Goal: Feedback & Contribution: Contribute content

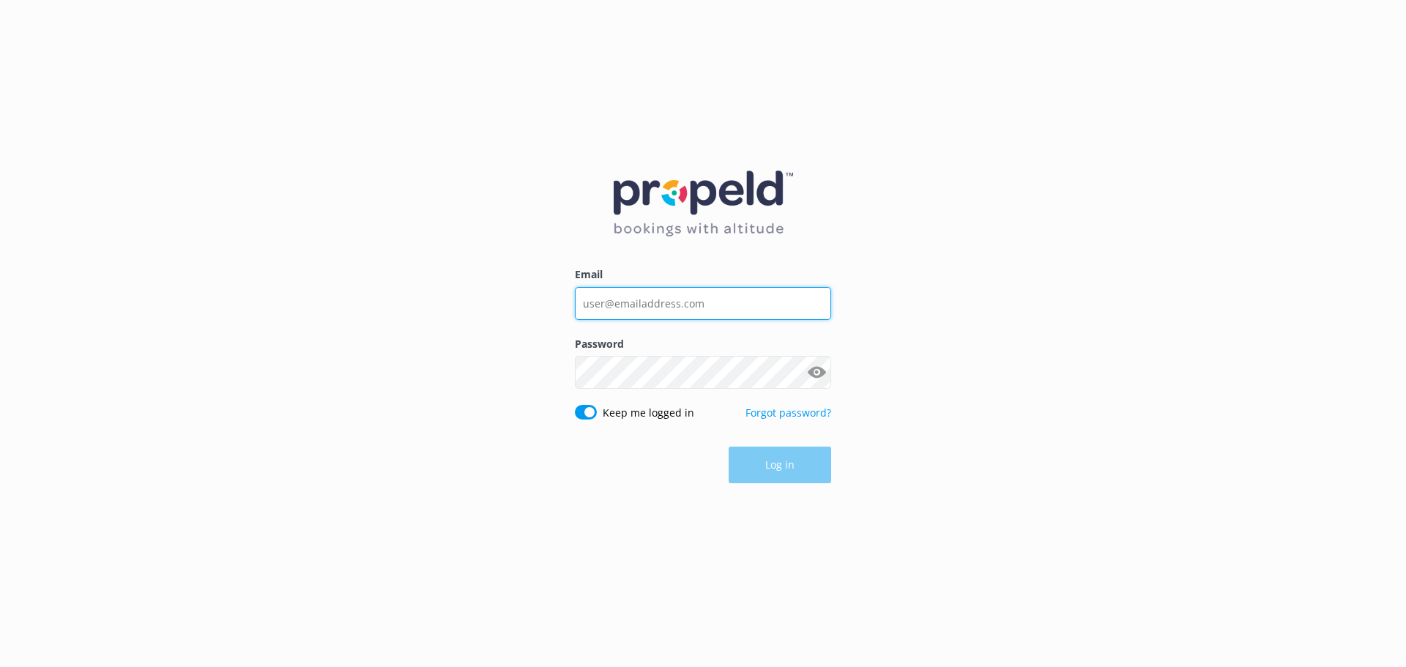
click at [705, 311] on input "Email" at bounding box center [703, 303] width 256 height 33
type input "[EMAIL_ADDRESS][DOMAIN_NAME]"
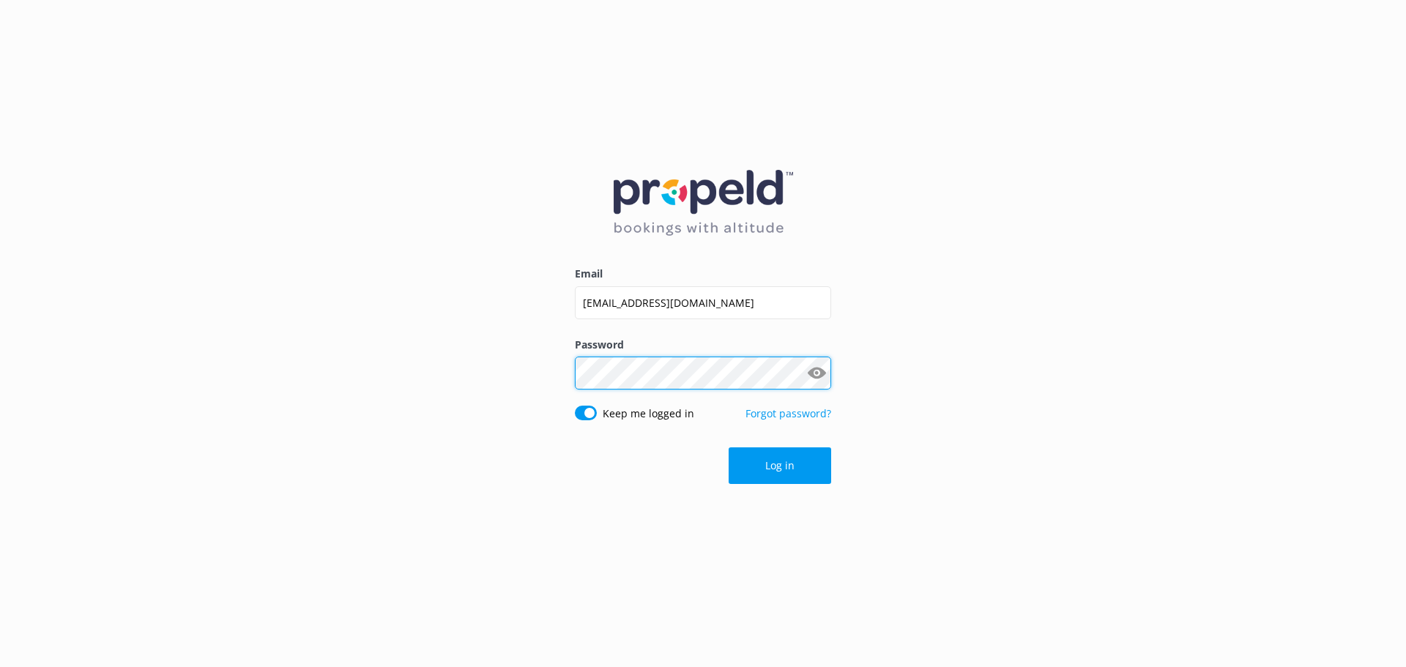
click button "Log in" at bounding box center [780, 466] width 103 height 37
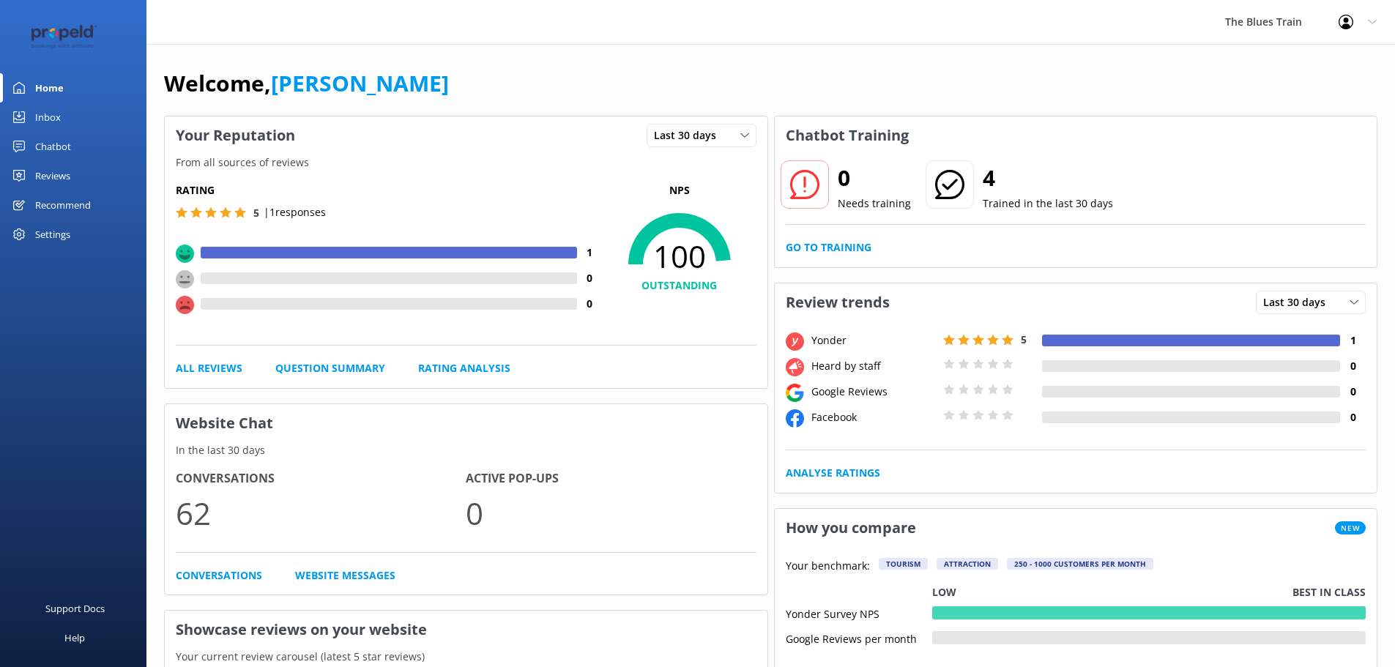
click at [60, 115] on div "Inbox" at bounding box center [48, 117] width 26 height 29
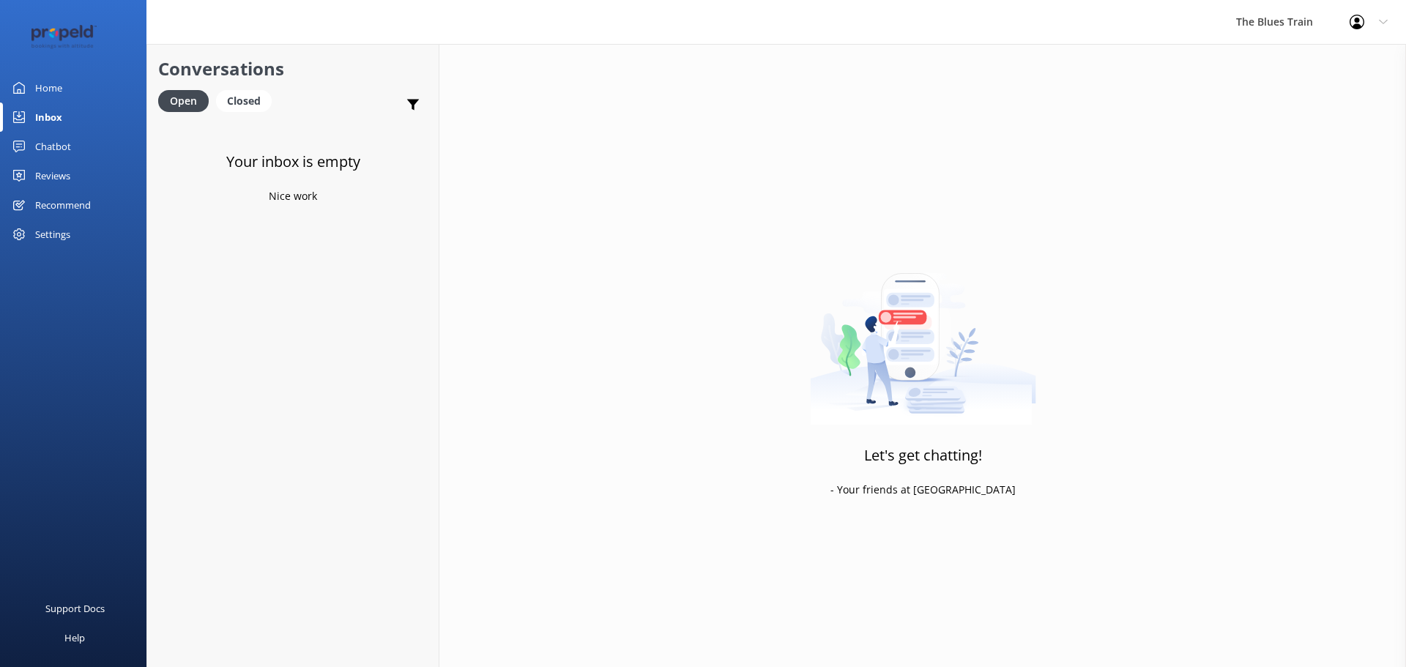
click at [30, 84] on link "Home" at bounding box center [73, 87] width 146 height 29
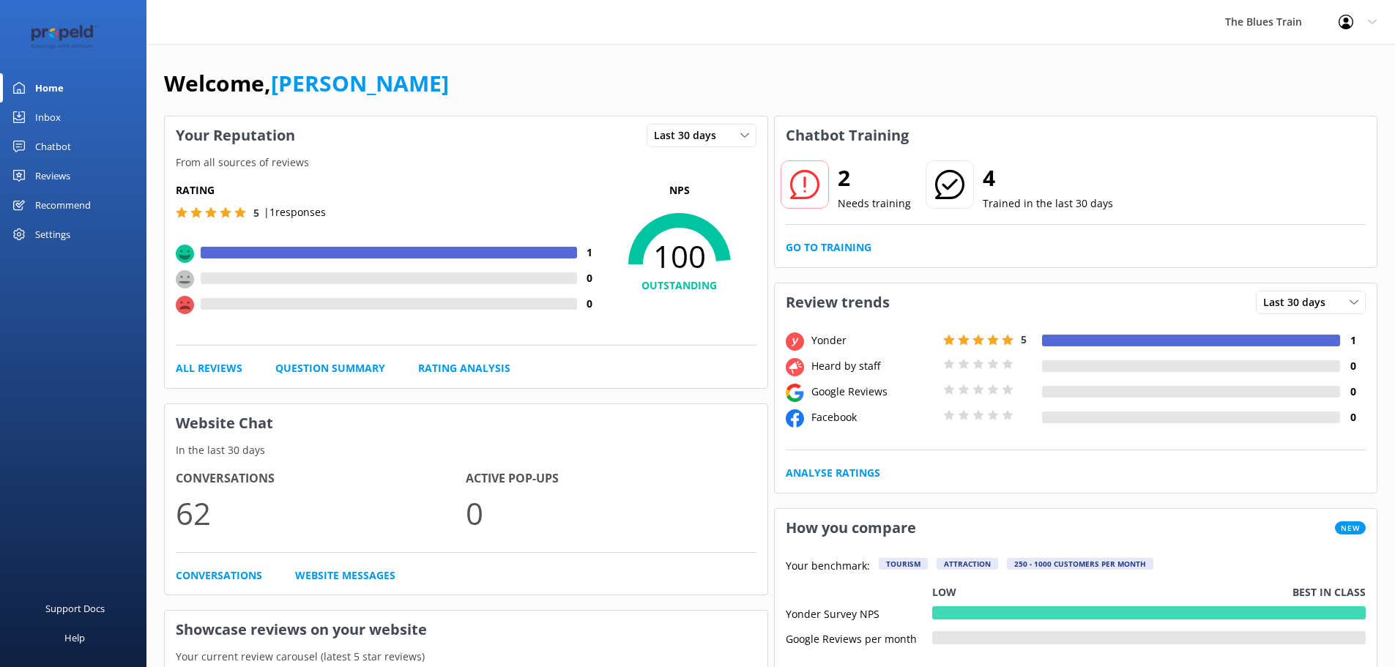
click at [81, 142] on link "Chatbot" at bounding box center [73, 146] width 146 height 29
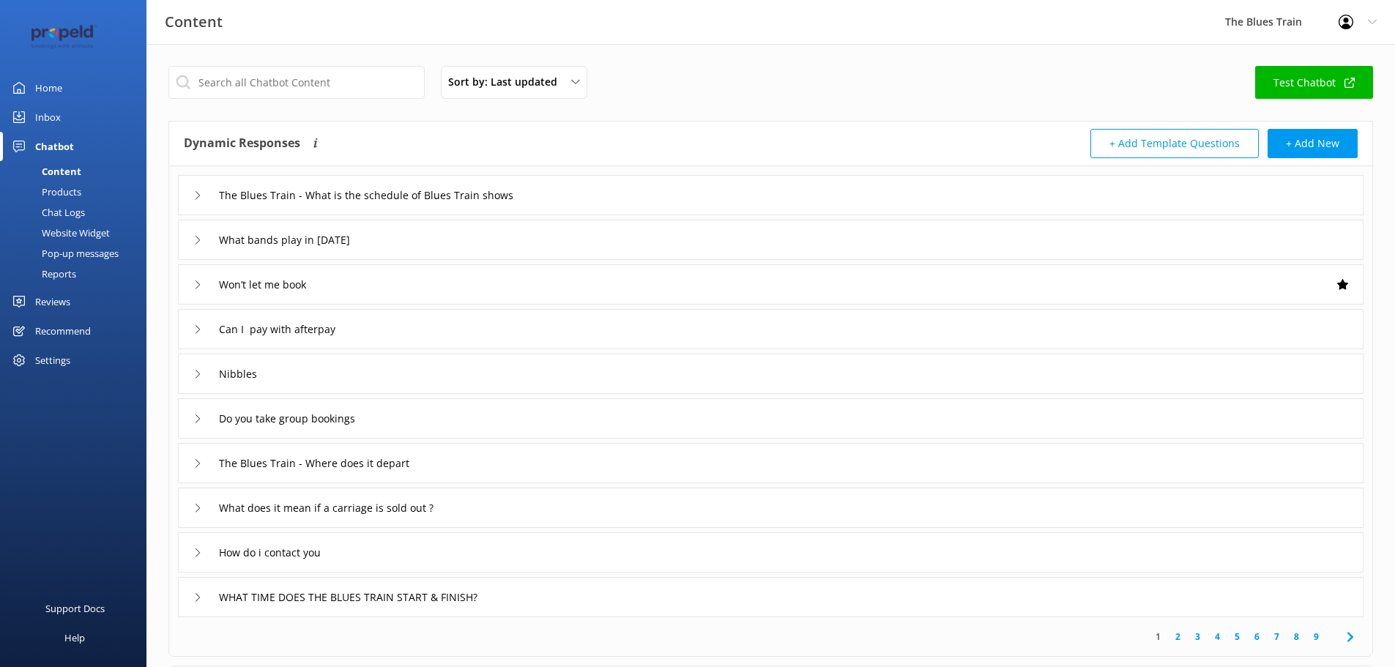
click at [86, 191] on link "Products" at bounding box center [78, 192] width 138 height 21
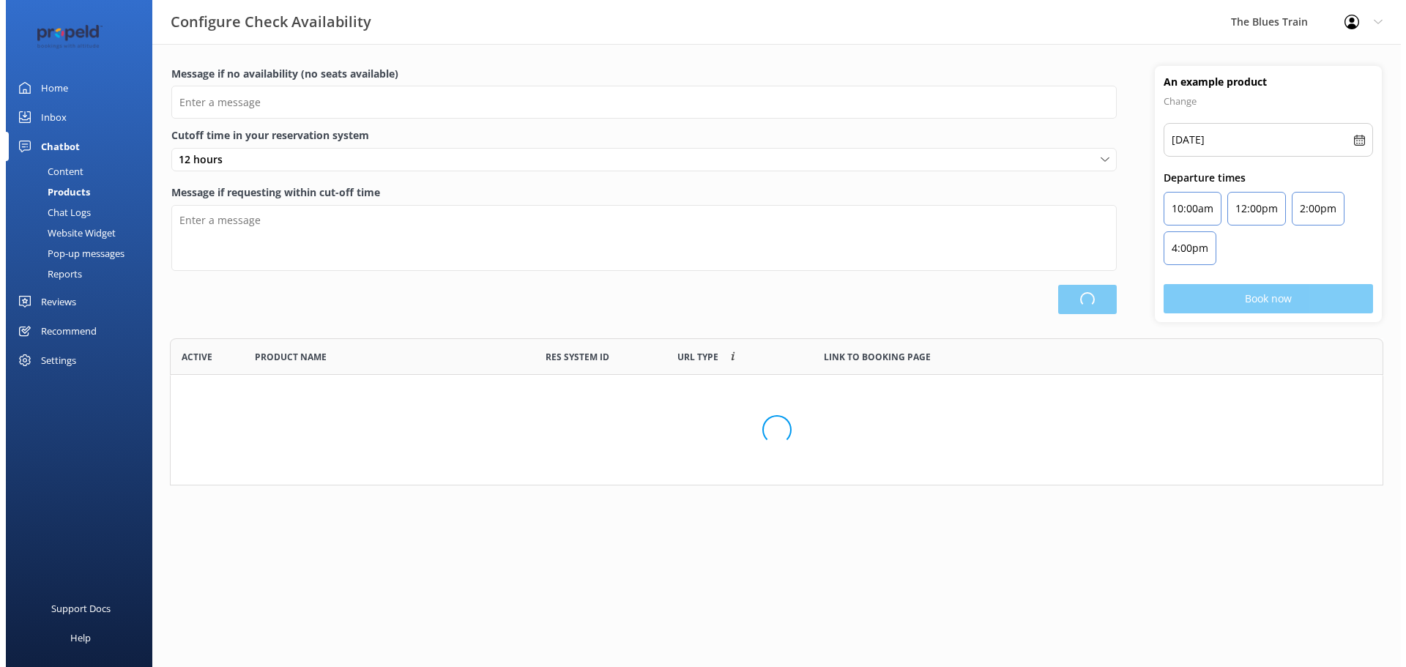
scroll to position [429, 1201]
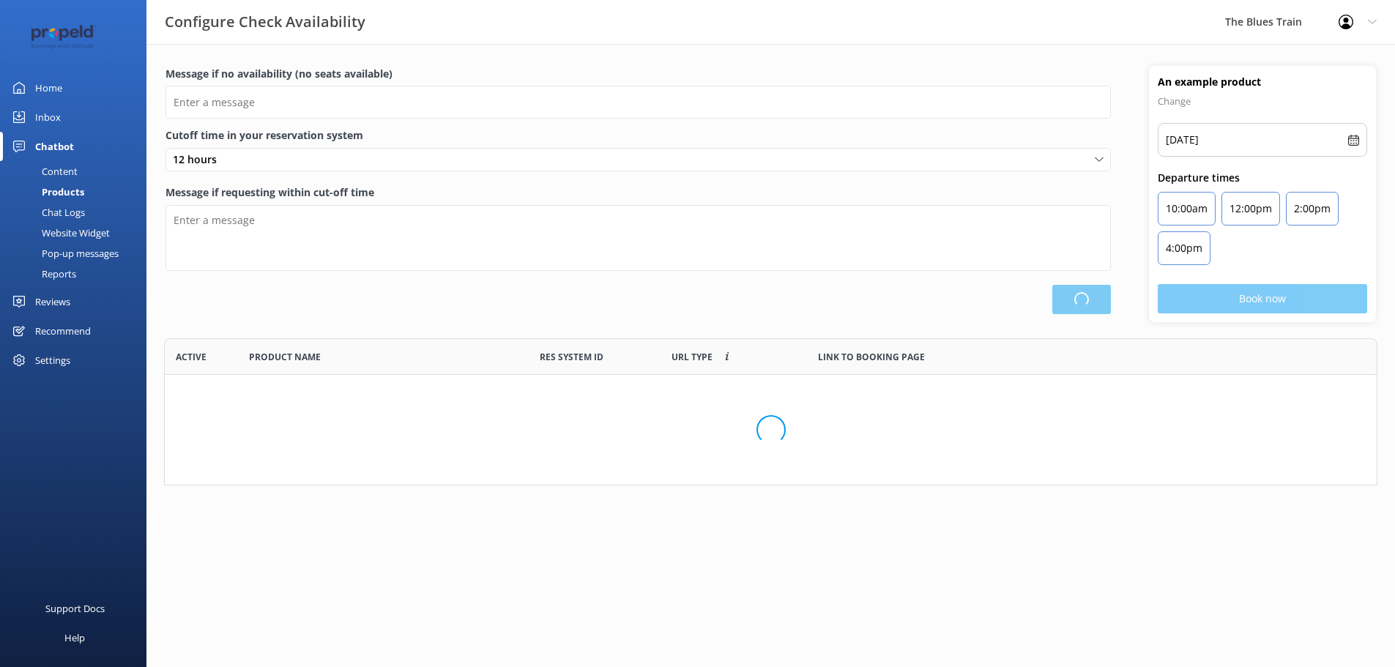
type input "There are no seats available, please check an alternative day"
type textarea "Our online booking system closes {hours} prior to departure. Please contact us …"
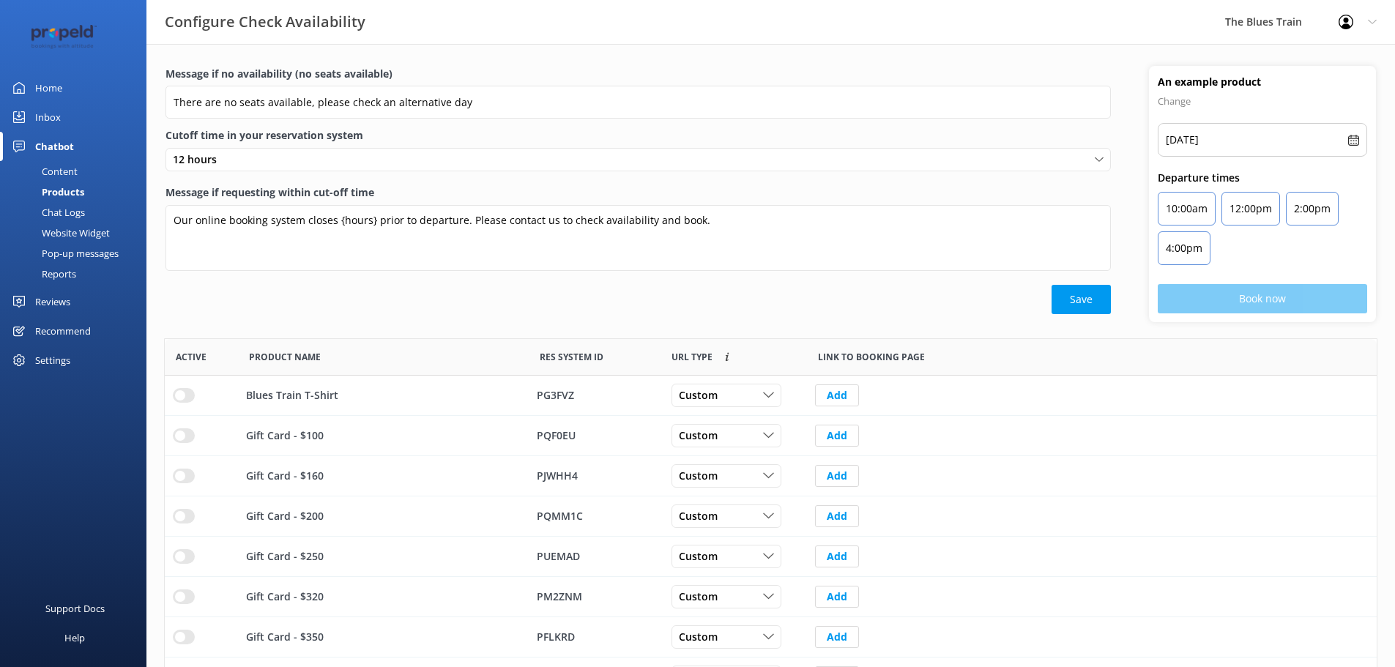
click at [87, 210] on link "Chat Logs" at bounding box center [78, 212] width 138 height 21
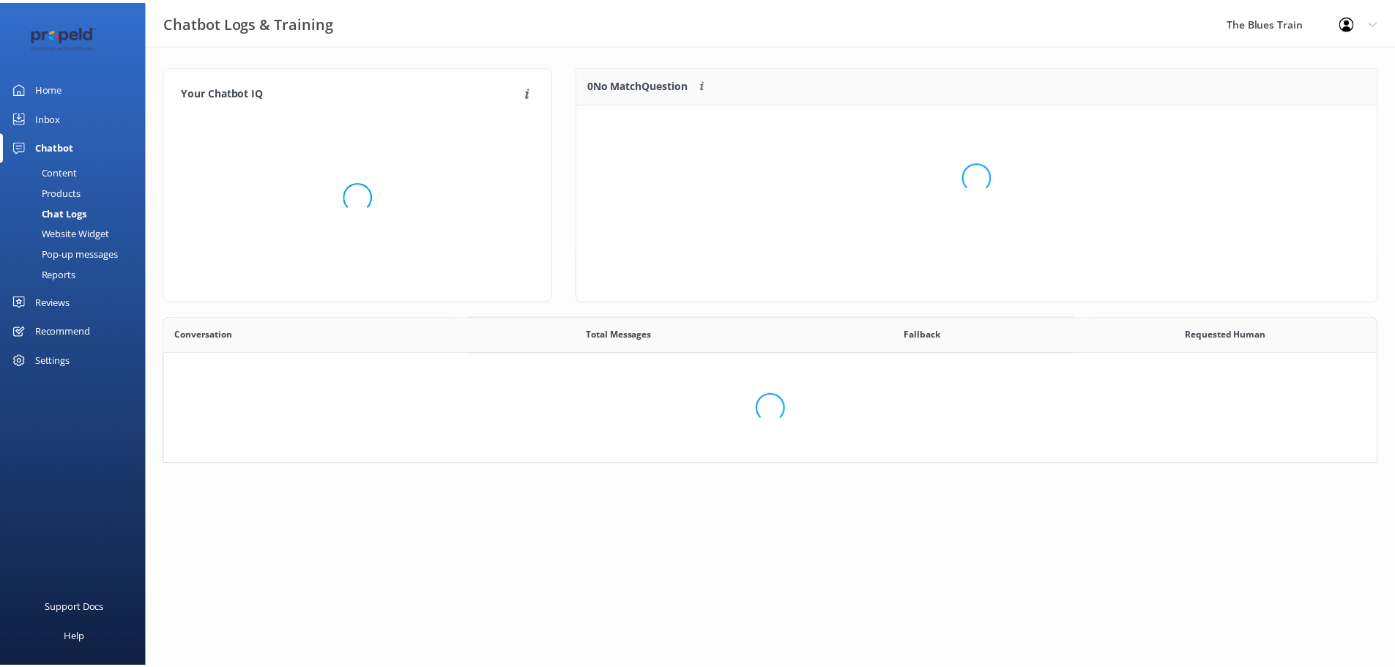
scroll to position [502, 1201]
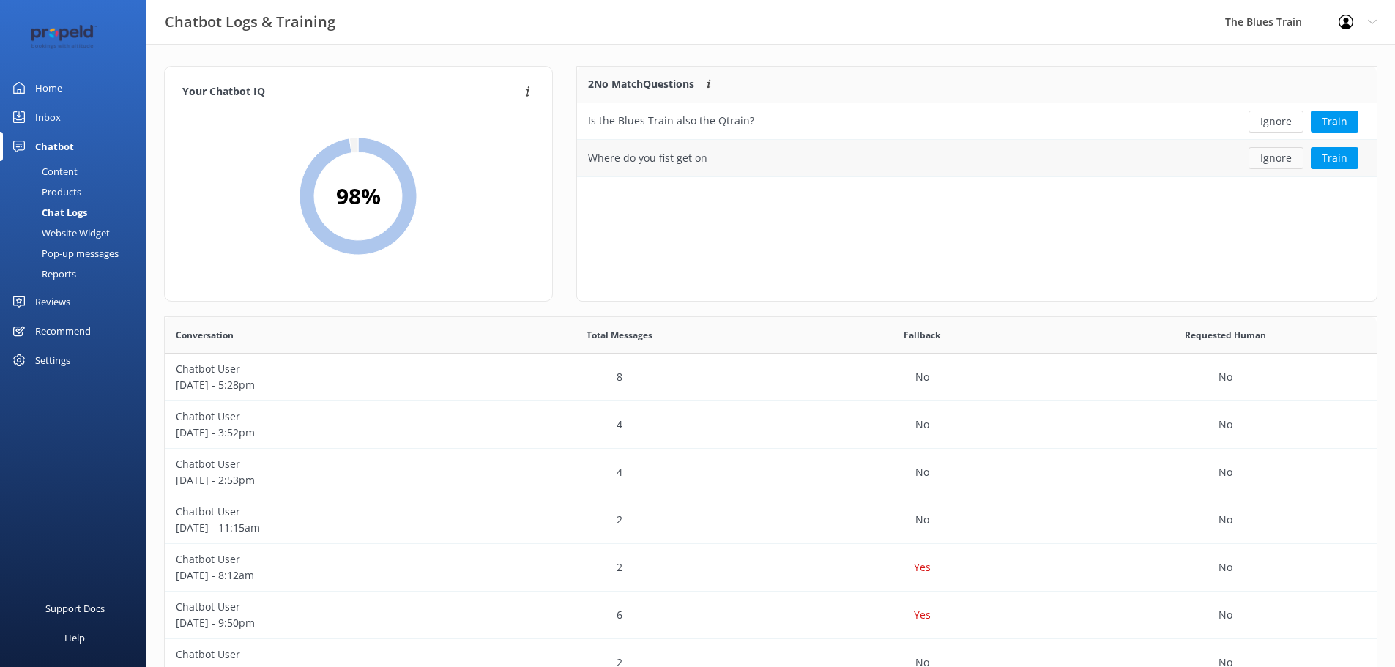
click at [1267, 160] on button "Ignore" at bounding box center [1276, 158] width 55 height 22
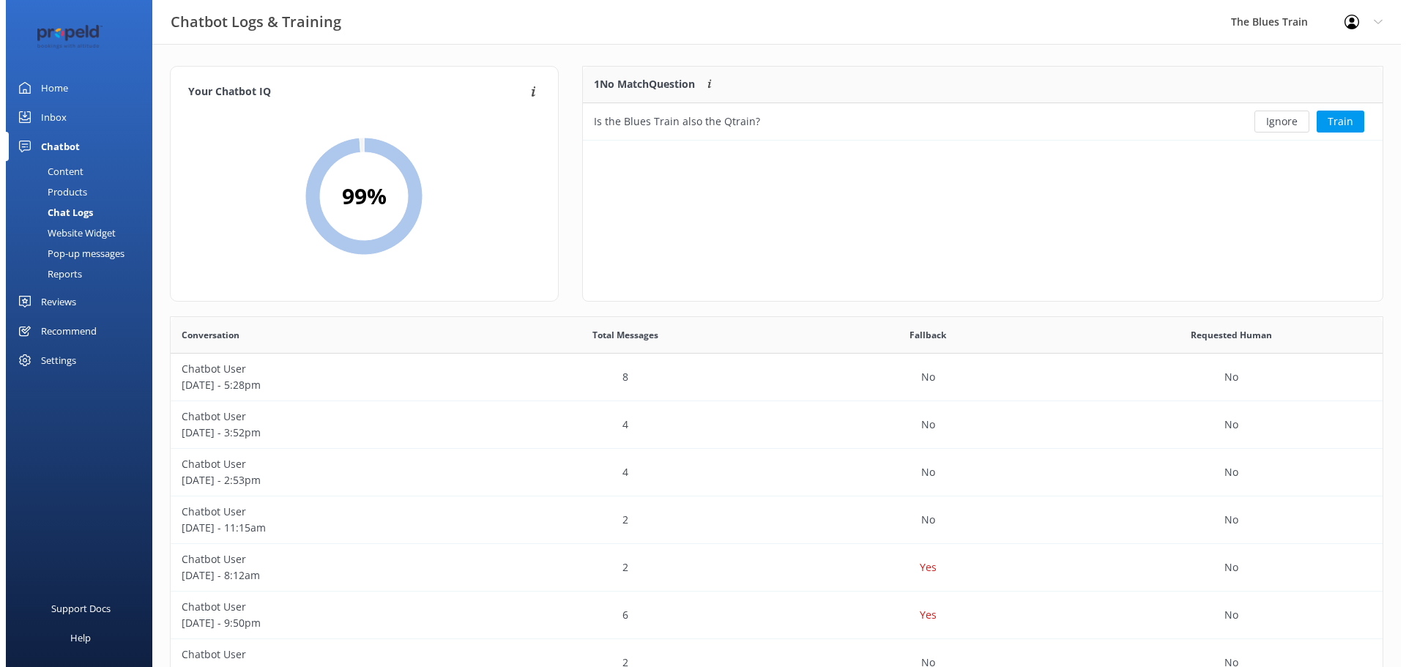
scroll to position [63, 789]
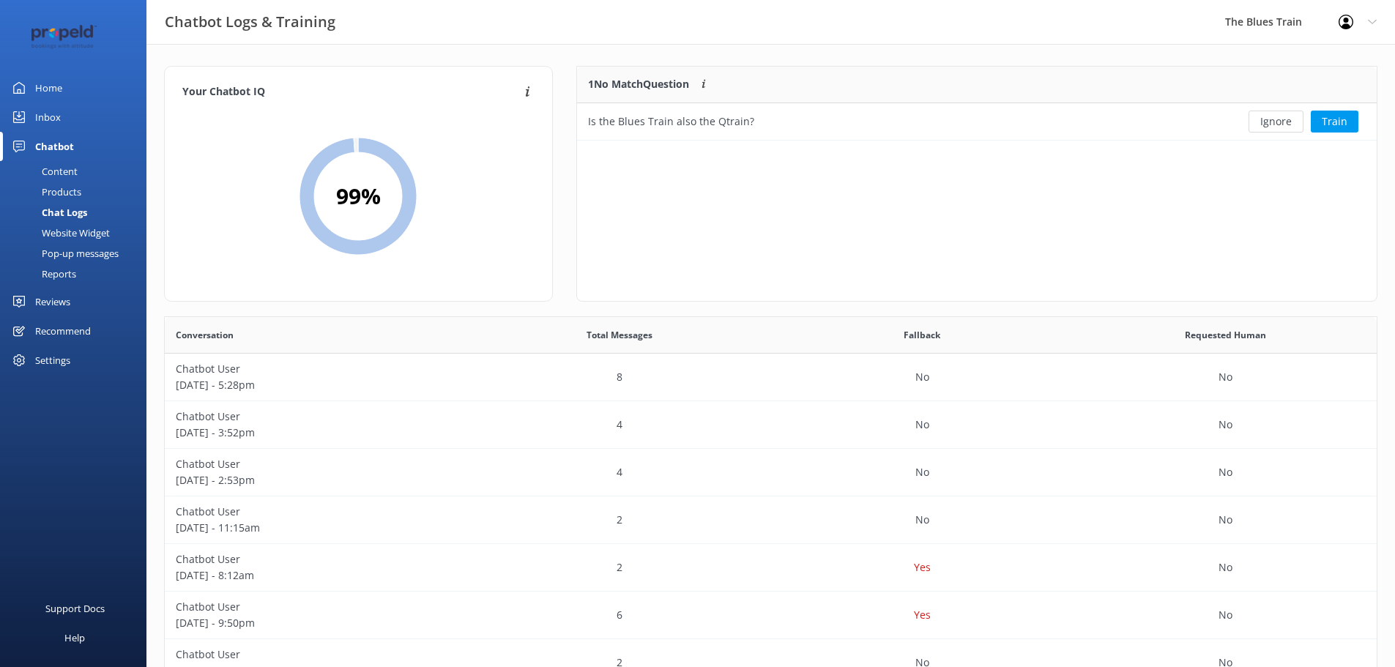
click at [1336, 124] on button "Train" at bounding box center [1335, 122] width 48 height 22
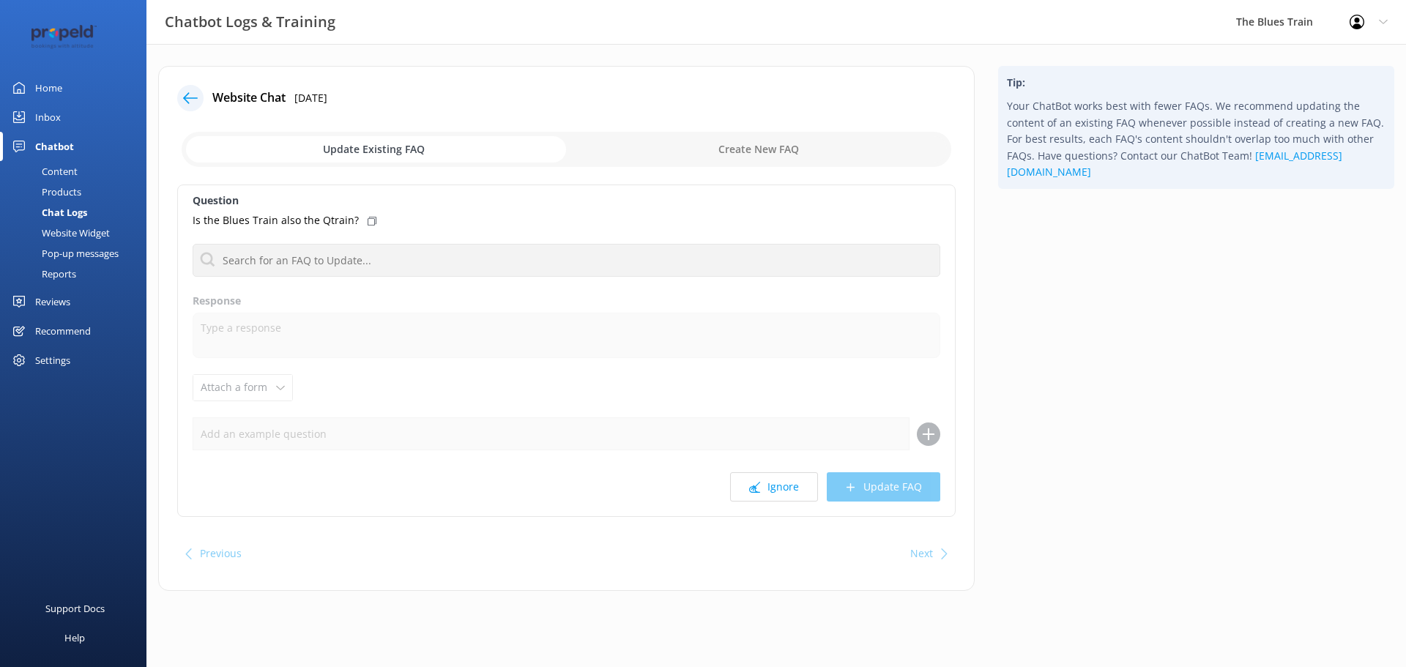
click at [732, 141] on input "checkbox" at bounding box center [567, 149] width 770 height 35
checkbox input "true"
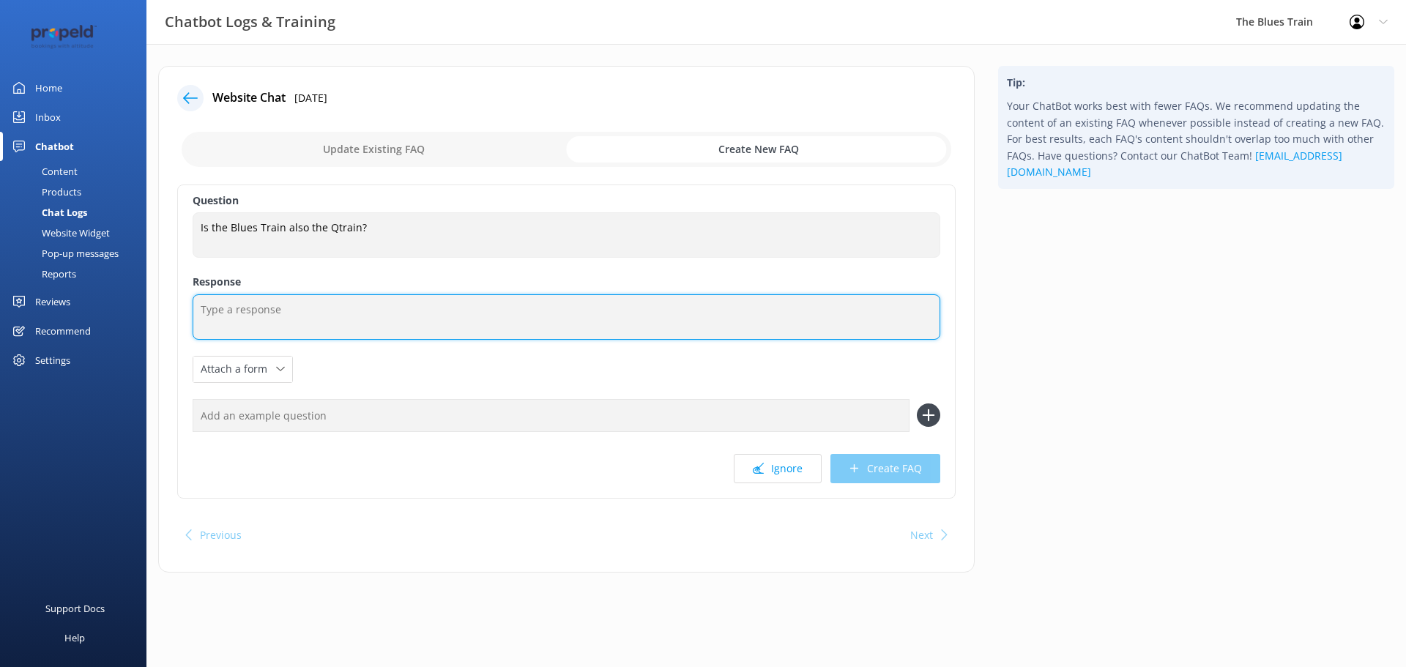
click at [297, 311] on textarea at bounding box center [567, 316] width 748 height 45
click at [287, 311] on textarea "The Q train is a seperate business that also runs on the Bellarine Railway" at bounding box center [567, 316] width 748 height 45
type textarea "The Q train is a separate business that also runs on the Bellarine Railway"
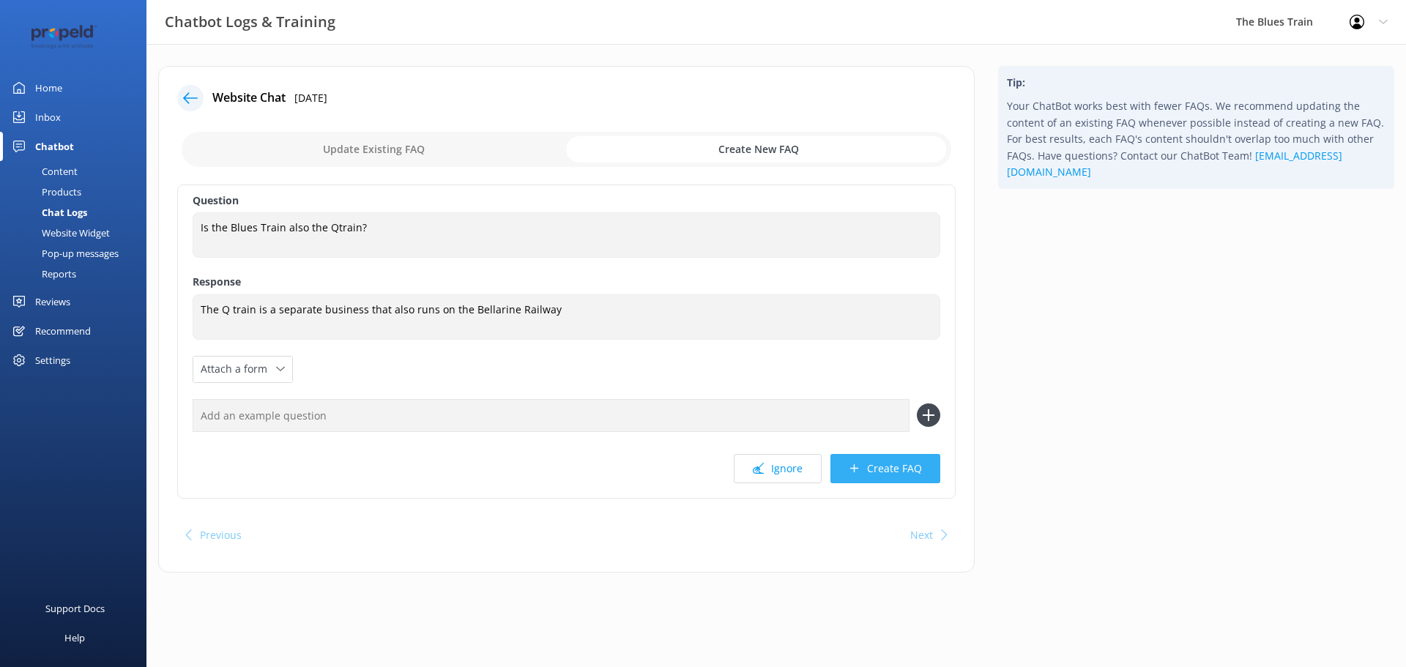
click at [897, 472] on button "Create FAQ" at bounding box center [886, 468] width 110 height 29
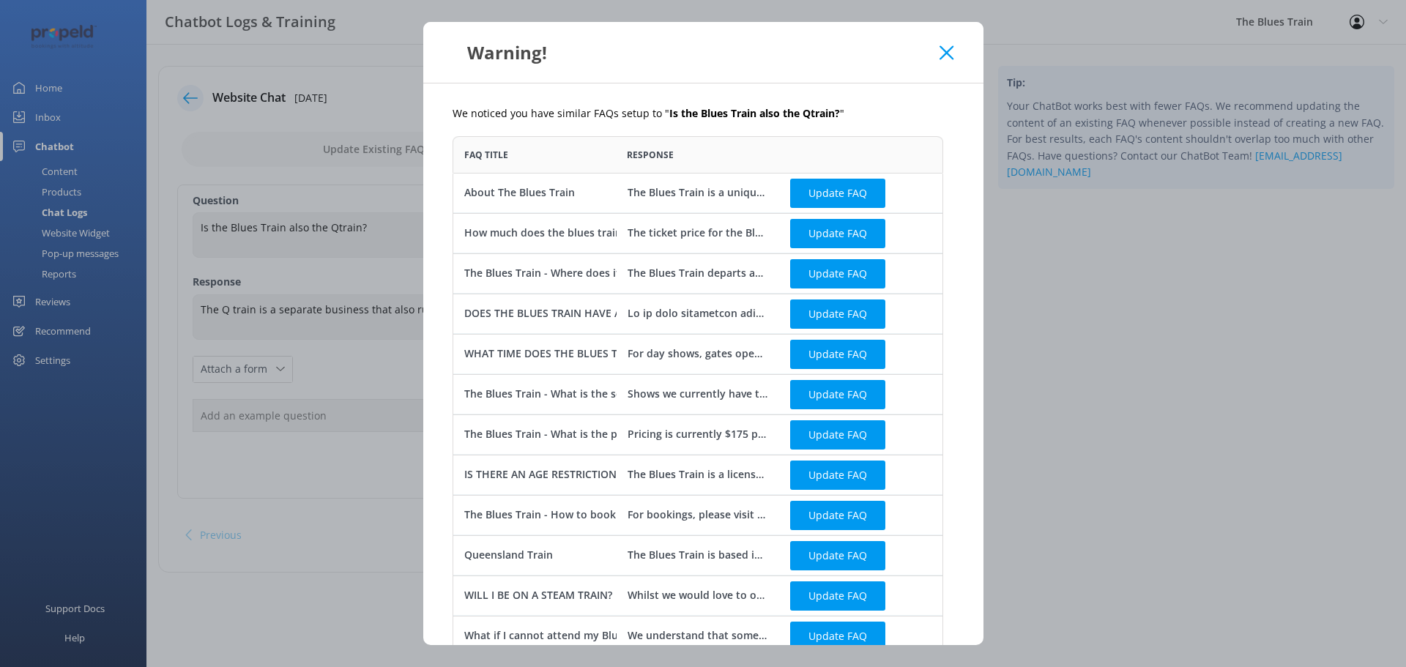
scroll to position [686, 480]
click at [946, 56] on icon at bounding box center [947, 52] width 14 height 15
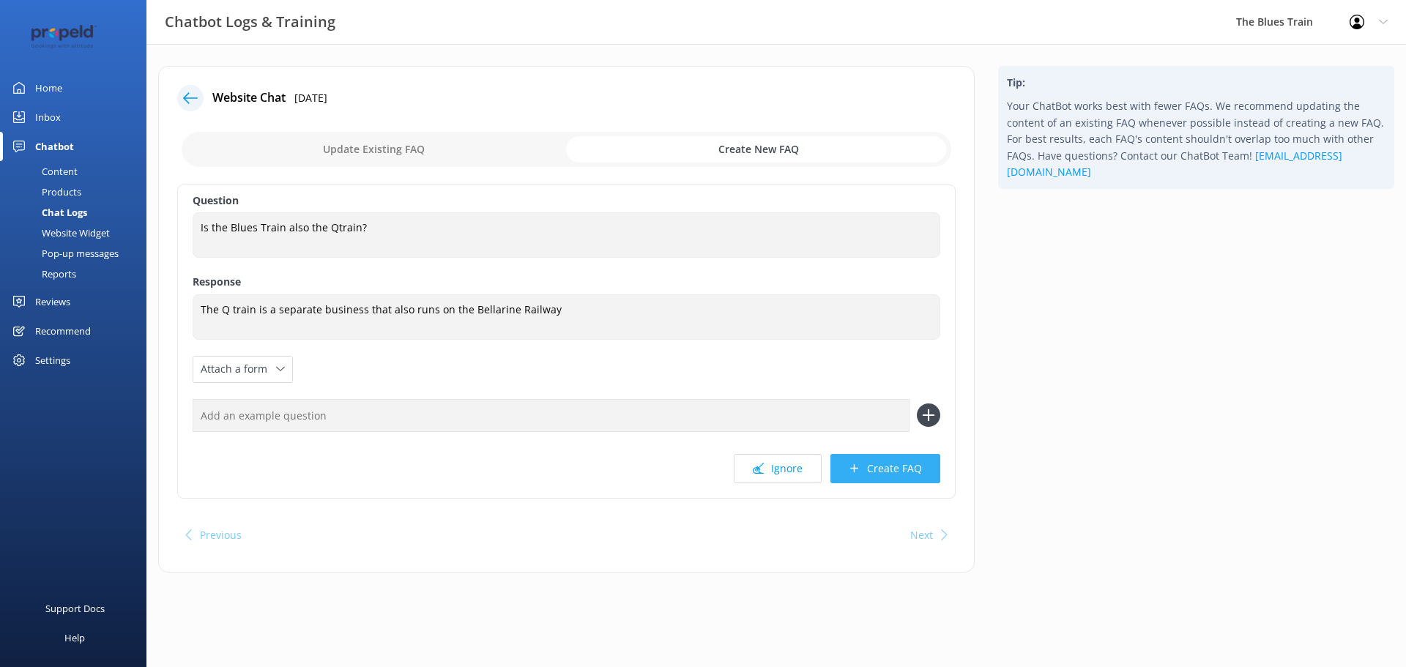
click at [904, 459] on button "Create FAQ" at bounding box center [886, 468] width 110 height 29
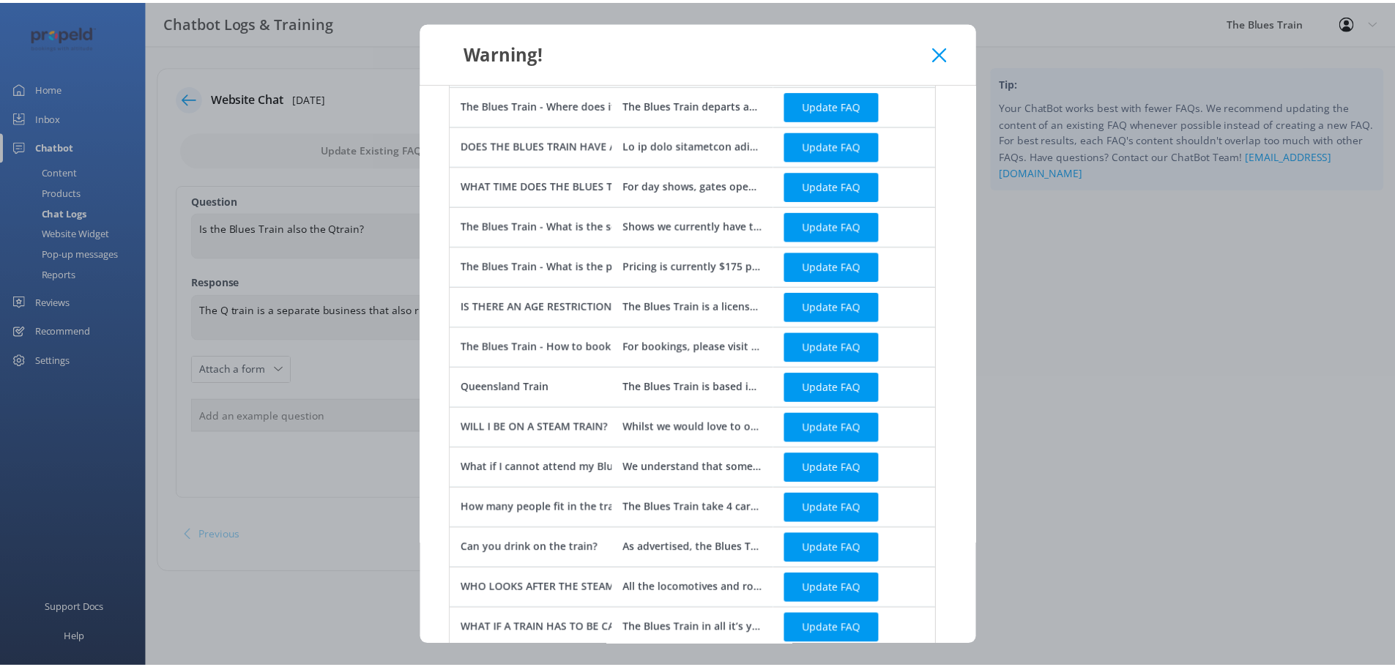
scroll to position [318, 0]
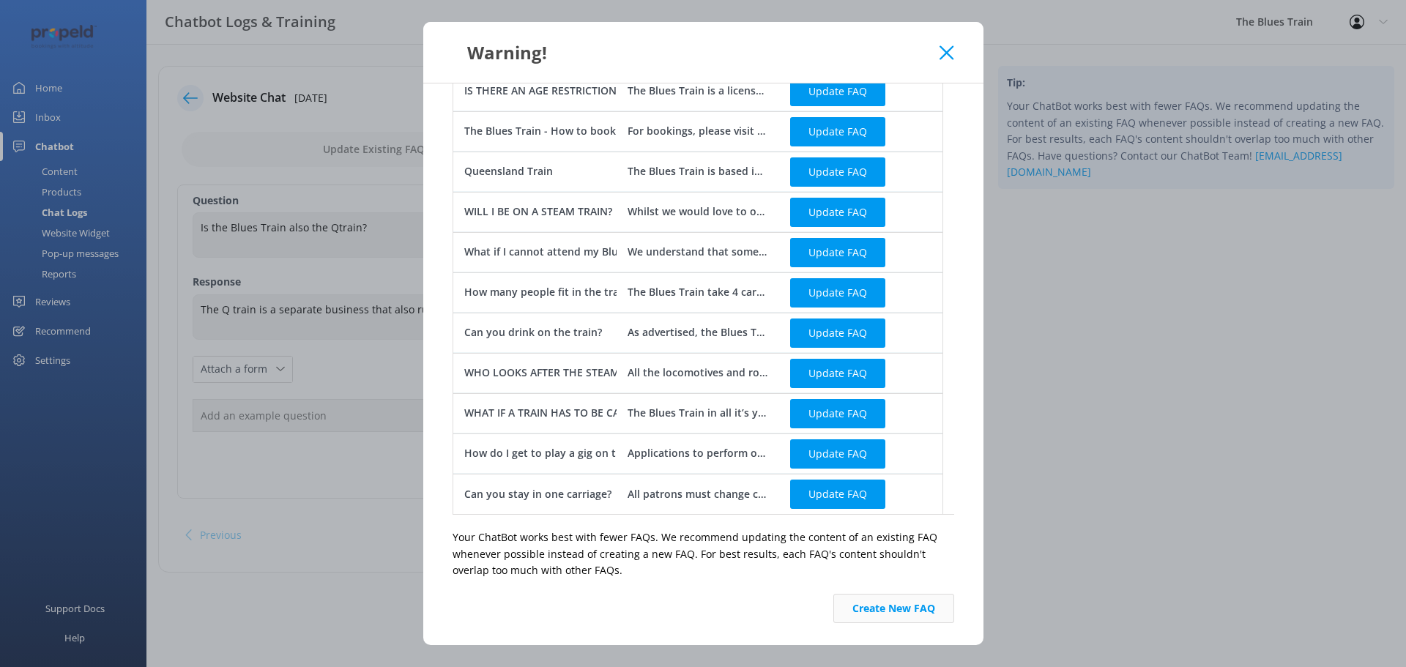
click at [914, 604] on button "Create New FAQ" at bounding box center [894, 608] width 121 height 29
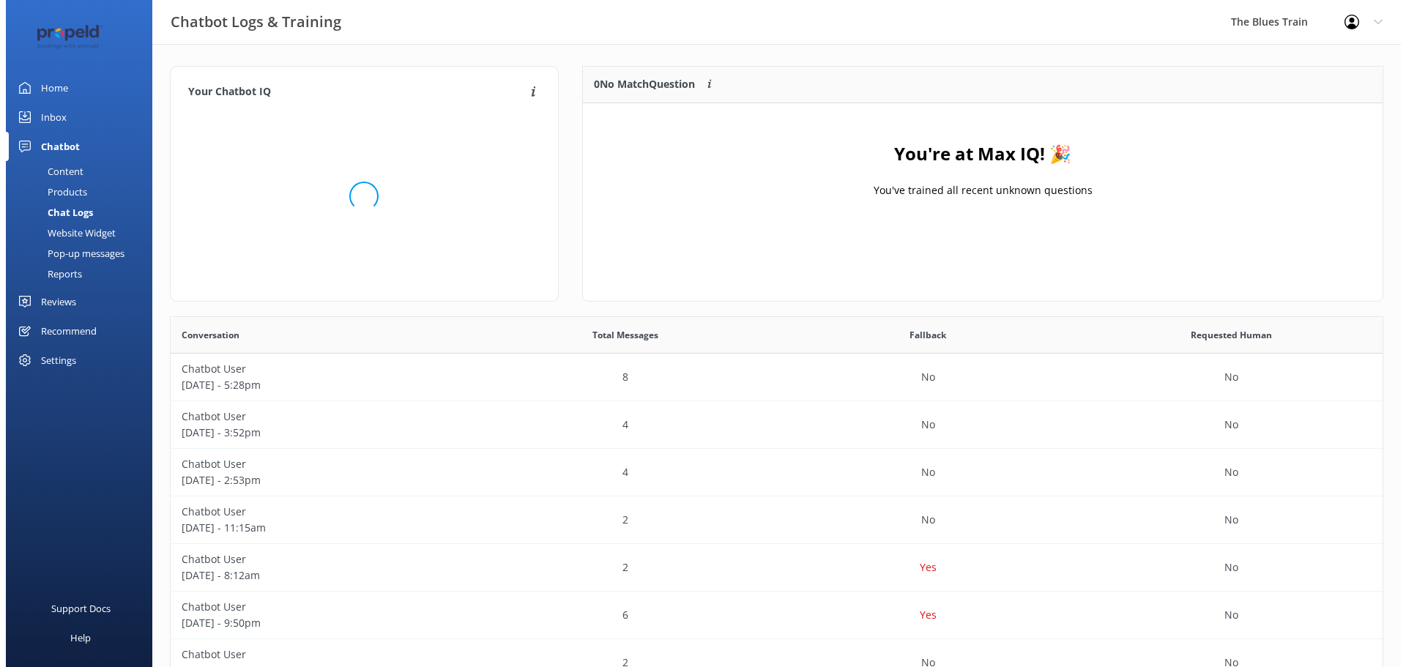
scroll to position [172, 789]
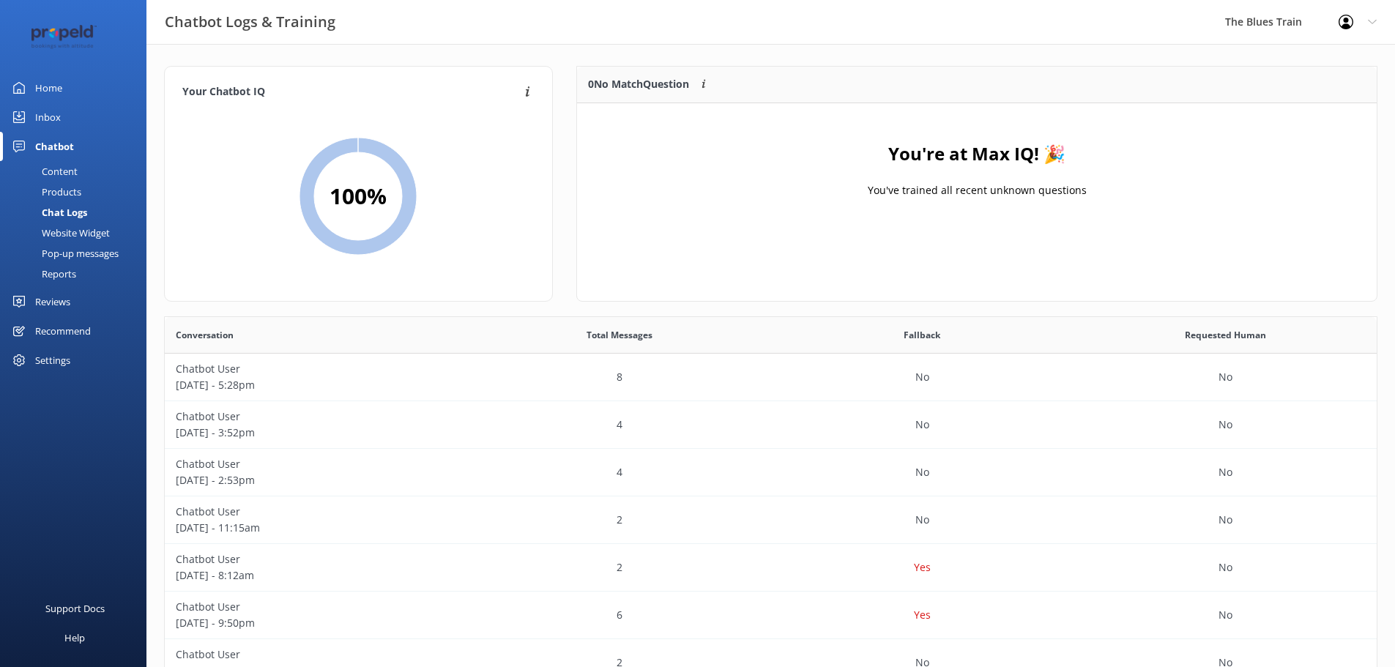
click at [71, 114] on link "Inbox" at bounding box center [73, 117] width 146 height 29
